Goal: Find specific page/section: Find specific page/section

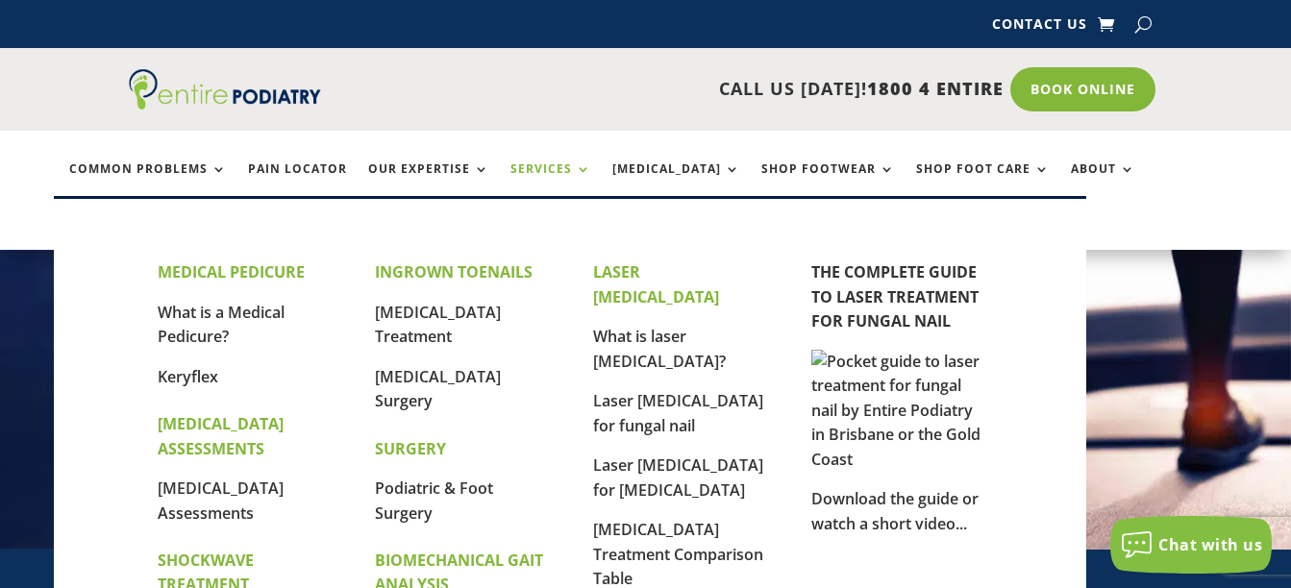
click at [536, 168] on link "Services" at bounding box center [551, 182] width 81 height 41
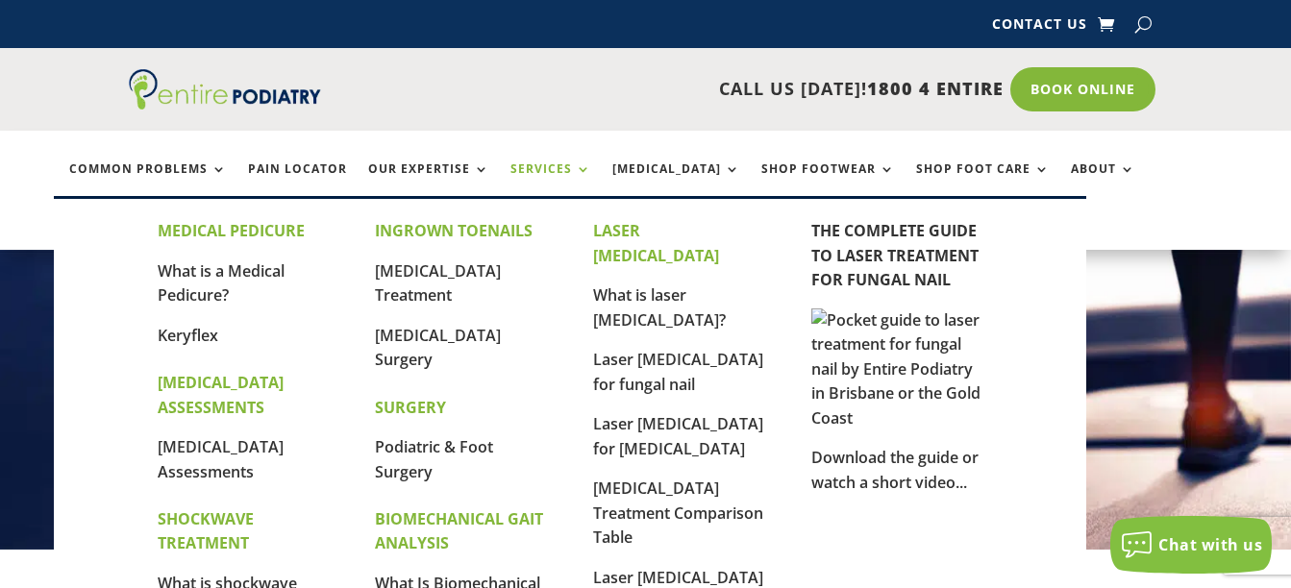
click at [526, 163] on link "Services" at bounding box center [551, 182] width 81 height 41
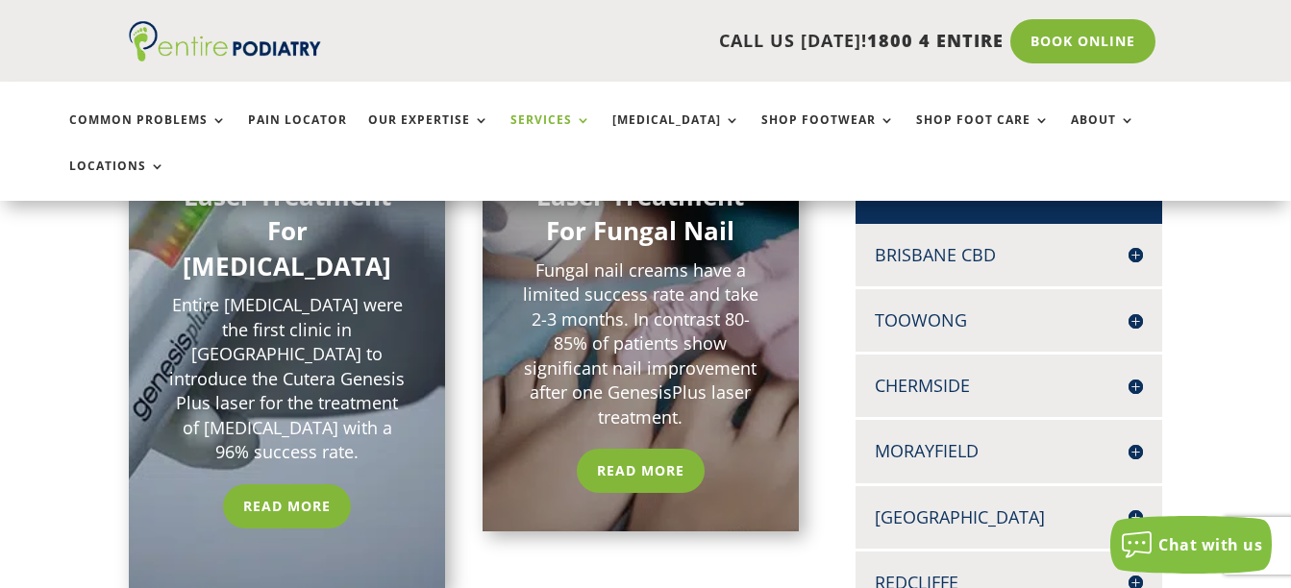
scroll to position [538, 0]
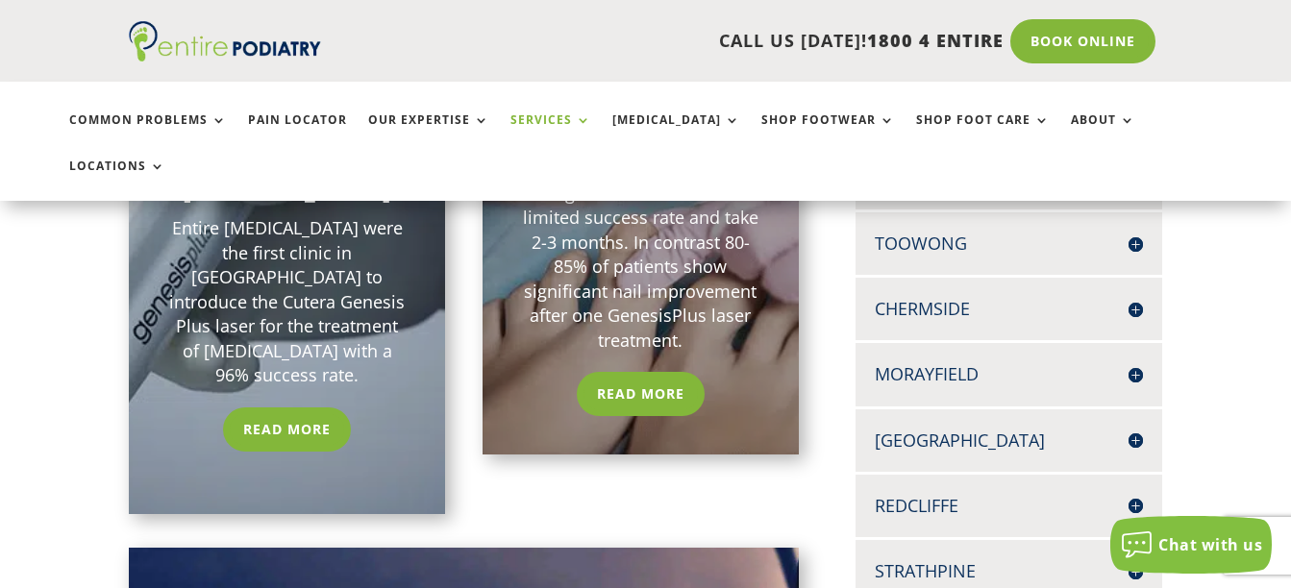
click at [552, 50] on p "CALL US TODAY! 1800 4 ENTIRE" at bounding box center [683, 41] width 640 height 25
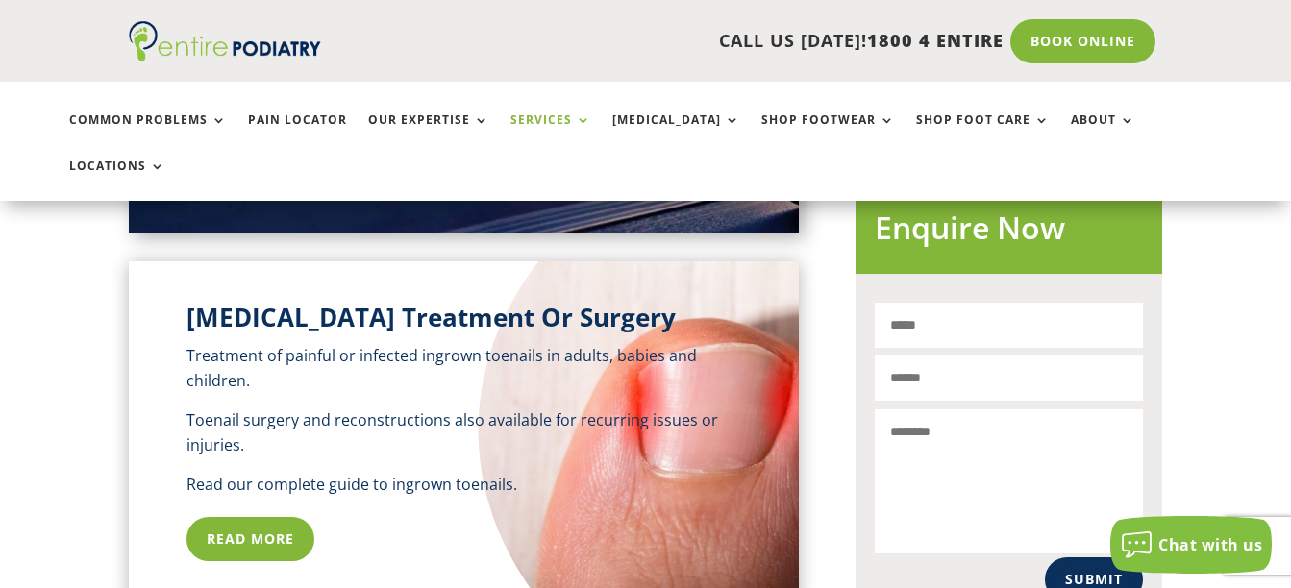
scroll to position [1538, 0]
